Goal: Task Accomplishment & Management: Manage account settings

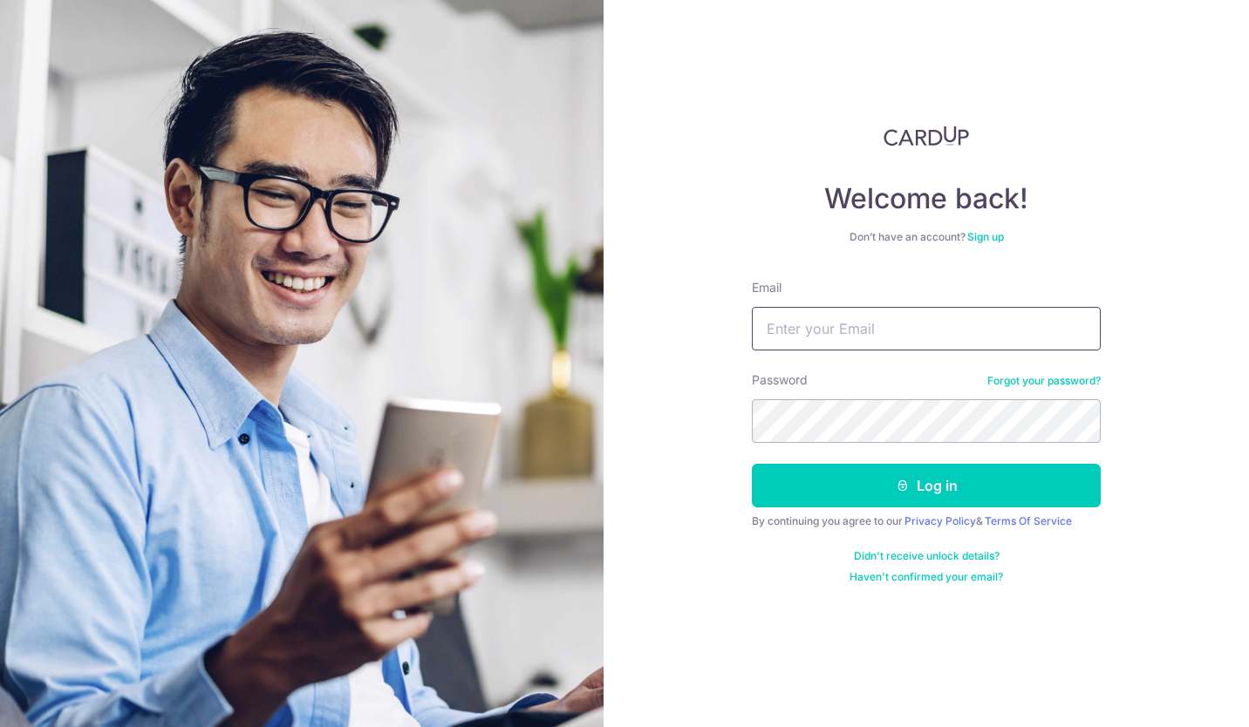
click at [862, 334] on input "Email" at bounding box center [926, 329] width 349 height 44
type input "steven@mcmillanwoodspac.com"
drag, startPoint x: 988, startPoint y: 331, endPoint x: 596, endPoint y: 339, distance: 392.5
click at [596, 339] on section "Welcome back! Don’t have an account? Sign up Email steven@mcmillanwoodspac.com …" at bounding box center [624, 363] width 1249 height 727
click at [796, 331] on input "Email" at bounding box center [926, 329] width 349 height 44
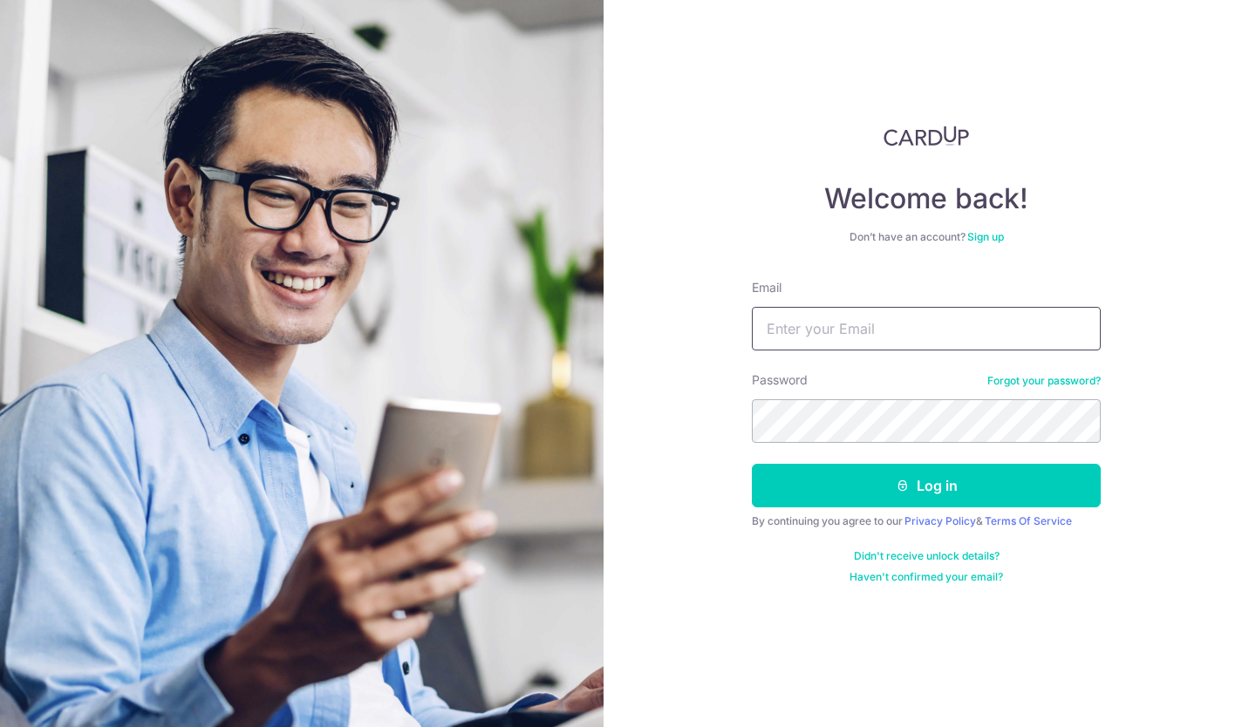
type input "[EMAIL_ADDRESS][DOMAIN_NAME]"
click at [942, 479] on button "Log in" at bounding box center [926, 486] width 349 height 44
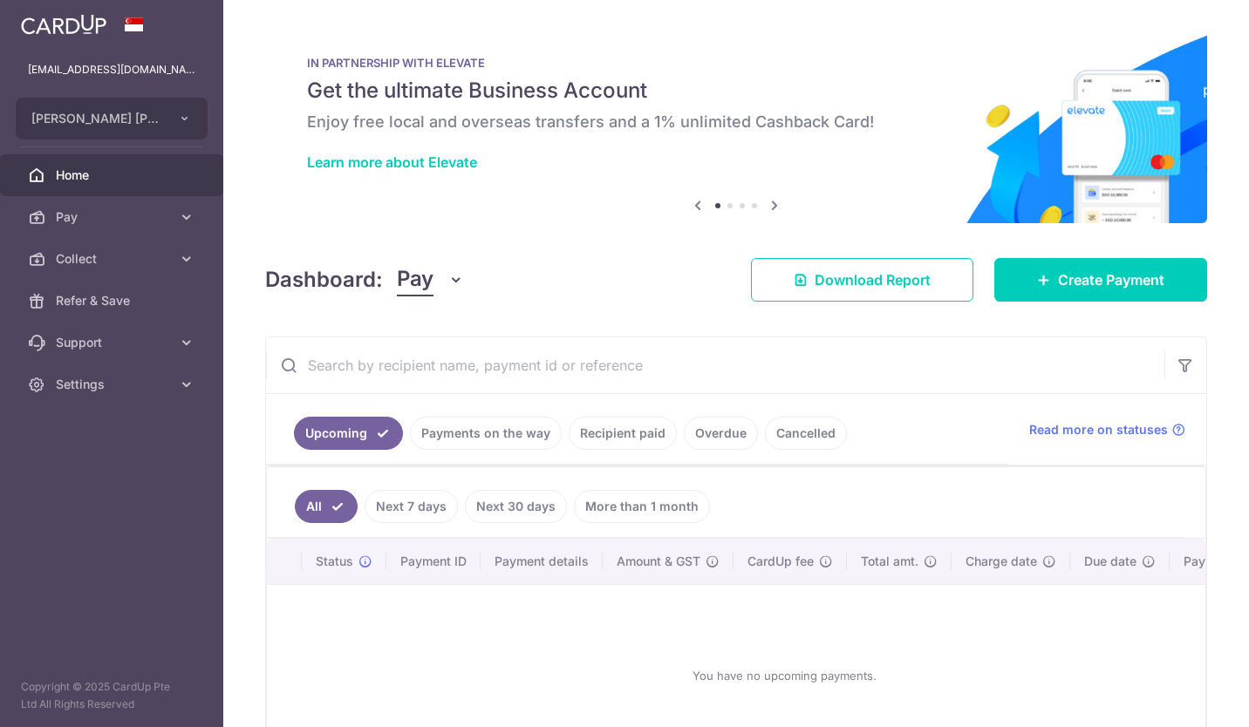
click at [78, 214] on span "Pay" at bounding box center [113, 216] width 115 height 17
